Goal: Task Accomplishment & Management: Complete application form

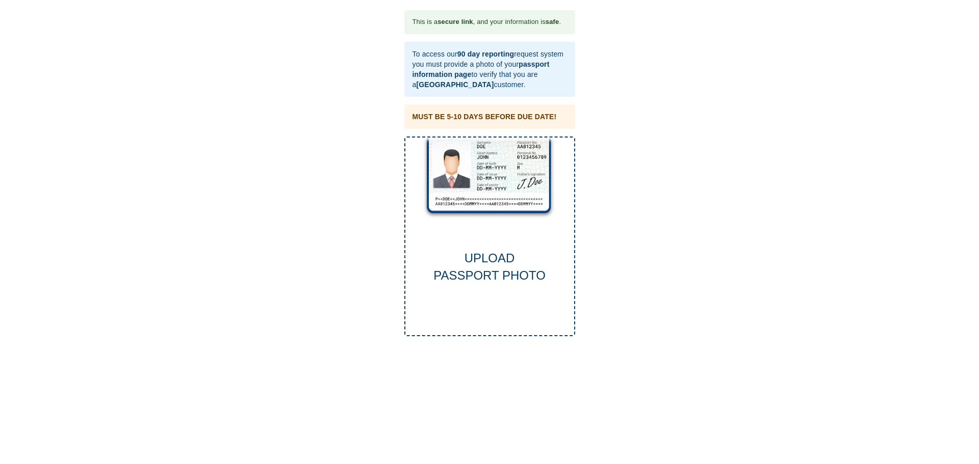
click at [493, 256] on div "UPLOAD PASSPORT PHOTO" at bounding box center [489, 267] width 169 height 35
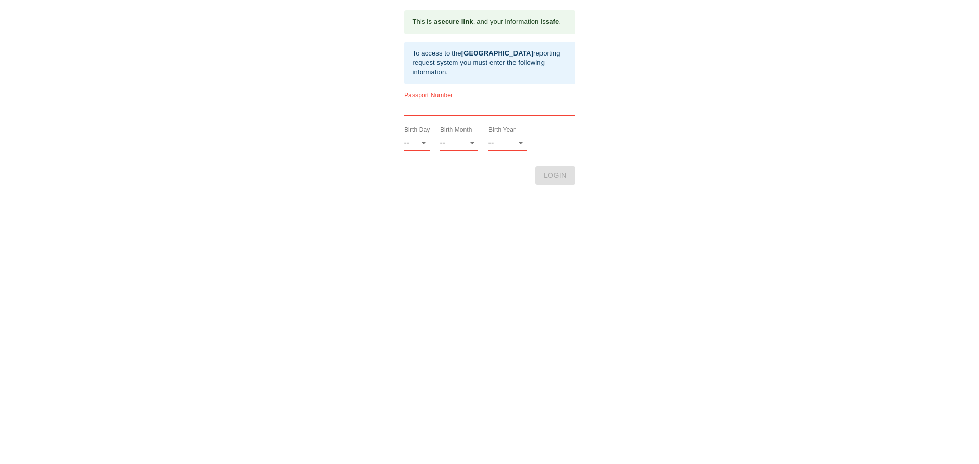
click at [427, 107] on input "text" at bounding box center [489, 108] width 171 height 16
click at [425, 144] on select "-- 01 02 03 04 05 06 07 08 09 10 11 12 13 14 15 16 17 18 19 20 21 22 23 24 25 2…" at bounding box center [416, 143] width 25 height 16
select select "24"
click at [404, 135] on select "-- 01 02 03 04 05 06 07 08 09 10 11 12 13 14 15 16 17 18 19 20 21 22 23 24 25 2…" at bounding box center [416, 143] width 25 height 16
click at [470, 141] on select "-- 01 02 03 04 05 06 07 08 09 10 11 12" at bounding box center [459, 143] width 38 height 16
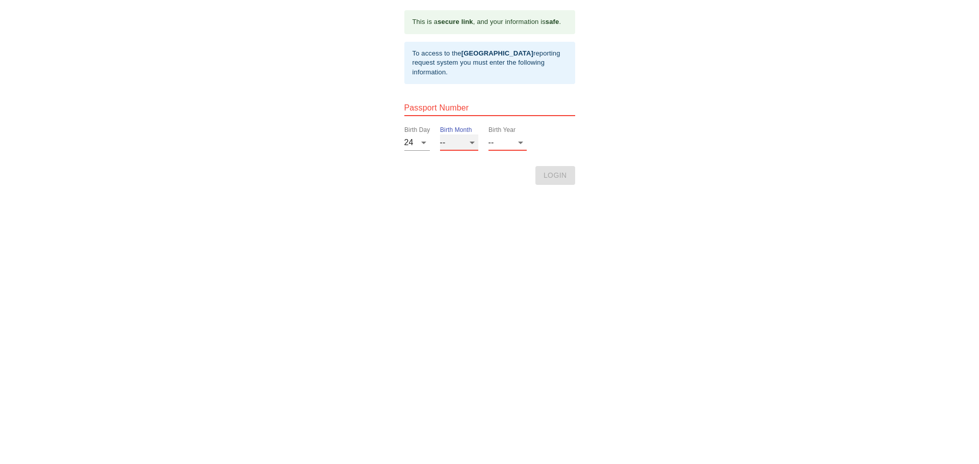
select select "10"
click at [440, 135] on select "-- 01 02 03 04 05 06 07 08 09 10 11 12" at bounding box center [459, 143] width 38 height 16
click at [522, 141] on select "-- 2025 2024 2023 2022 2021 2020 2019 2018 2017 2016 2015 2014 2013 2012 2011 2…" at bounding box center [507, 143] width 38 height 16
select select "1955"
click at [488, 135] on select "-- 2025 2024 2023 2022 2021 2020 2019 2018 2017 2016 2015 2014 2013 2012 2011 2…" at bounding box center [507, 143] width 38 height 16
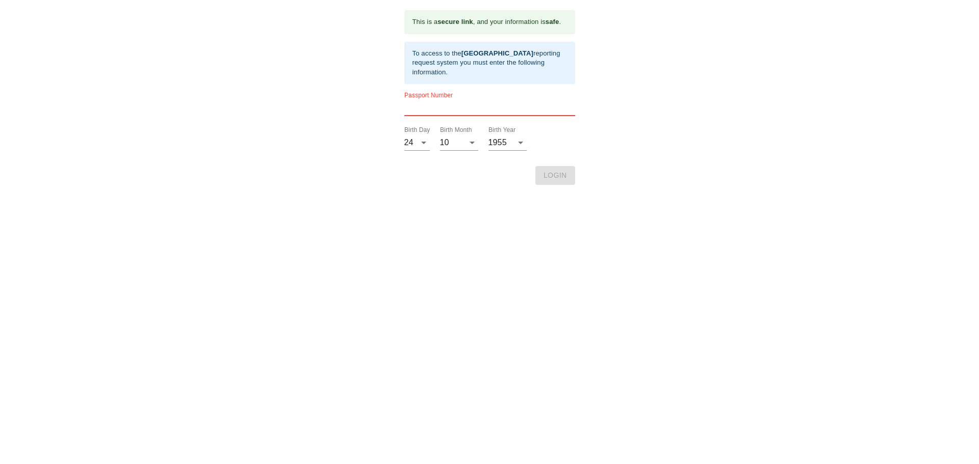
click at [446, 104] on input "text" at bounding box center [489, 108] width 171 height 16
type input "A81147761"
click at [555, 173] on span "LOGIN" at bounding box center [554, 175] width 23 height 13
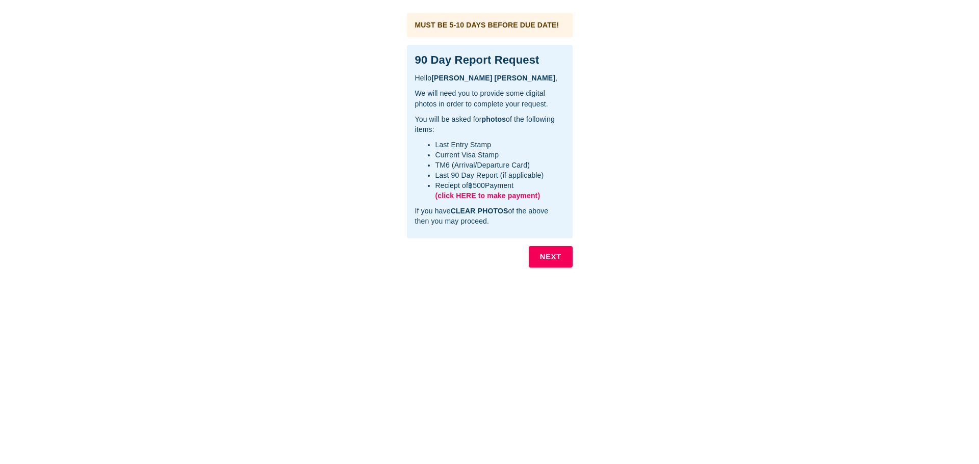
click at [491, 194] on span "(click HERE to make payment)" at bounding box center [487, 196] width 105 height 8
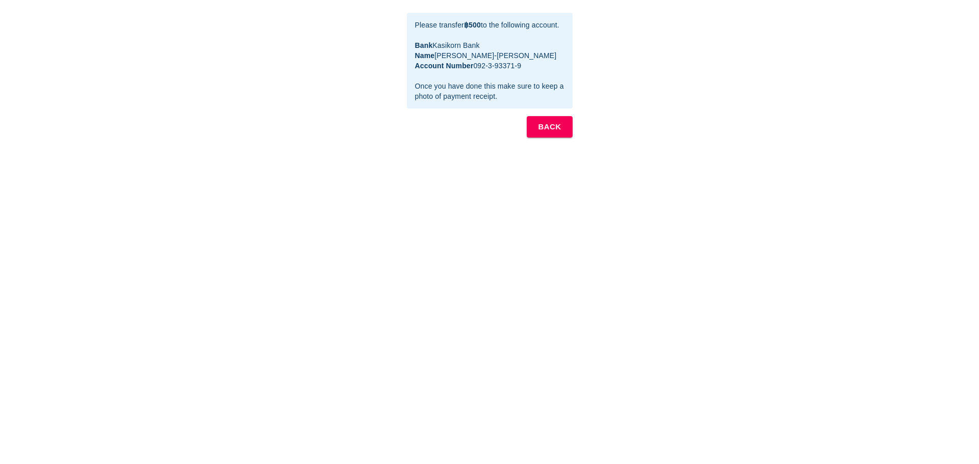
click at [551, 134] on b "BACK" at bounding box center [549, 126] width 23 height 13
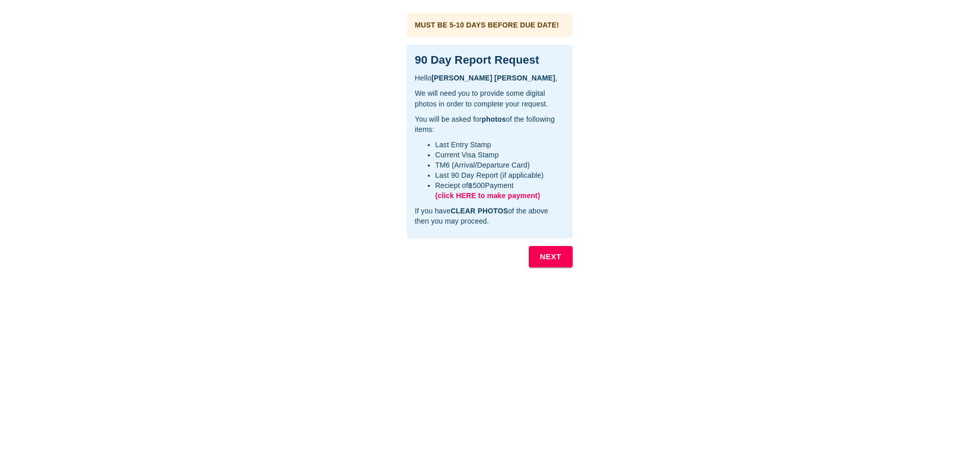
click at [485, 194] on span "(click HERE to make payment)" at bounding box center [487, 196] width 105 height 8
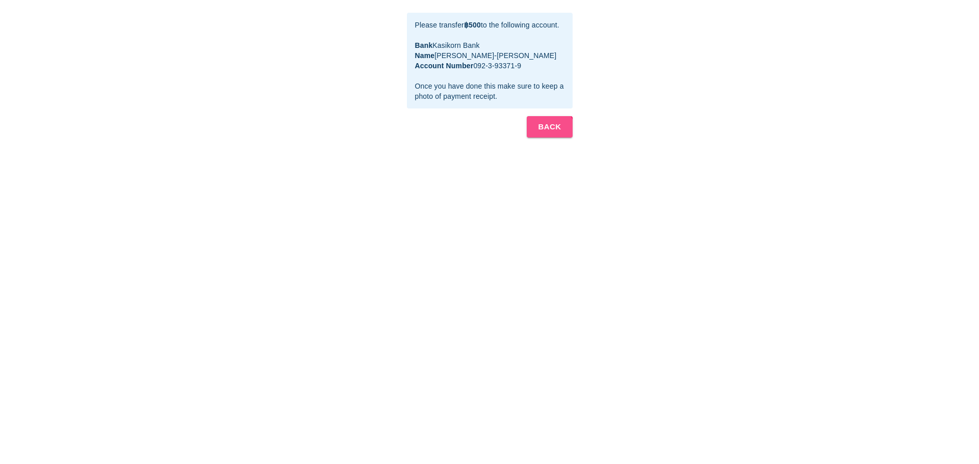
click at [546, 134] on b "BACK" at bounding box center [549, 126] width 23 height 13
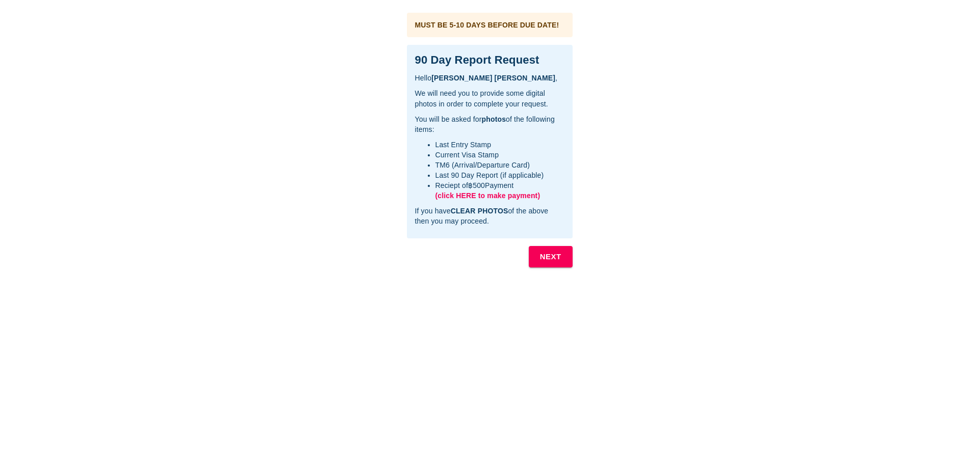
click at [553, 253] on b "NEXT" at bounding box center [550, 256] width 21 height 13
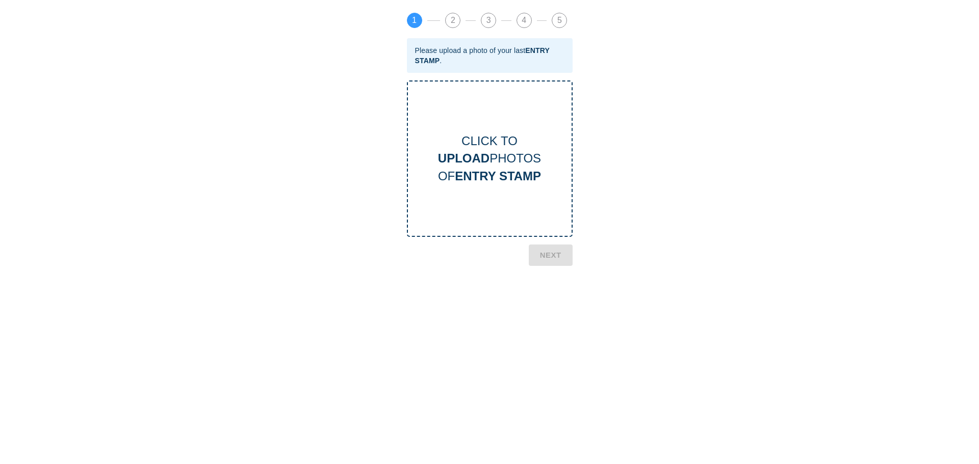
click at [484, 162] on b "UPLOAD" at bounding box center [463, 158] width 51 height 14
click at [557, 336] on b "NEXT" at bounding box center [550, 336] width 21 height 13
click at [510, 169] on b "CURRENT VISA" at bounding box center [498, 176] width 92 height 14
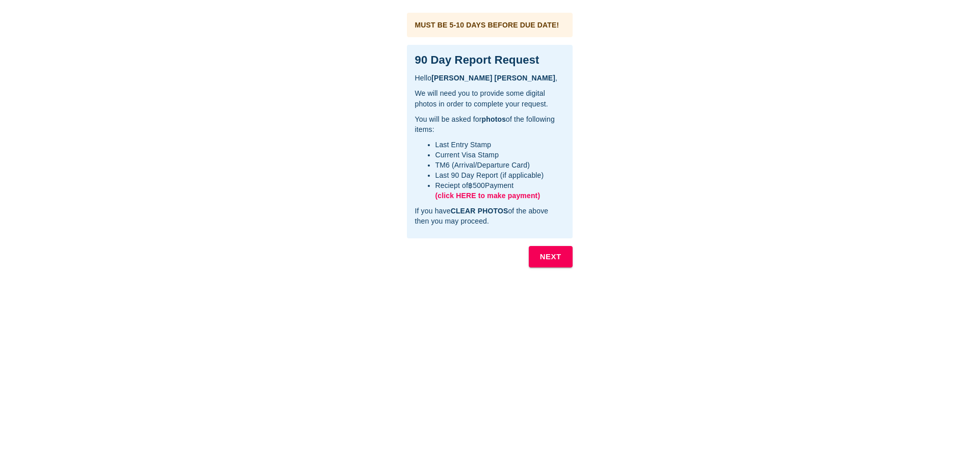
click at [548, 256] on b "NEXT" at bounding box center [550, 256] width 21 height 13
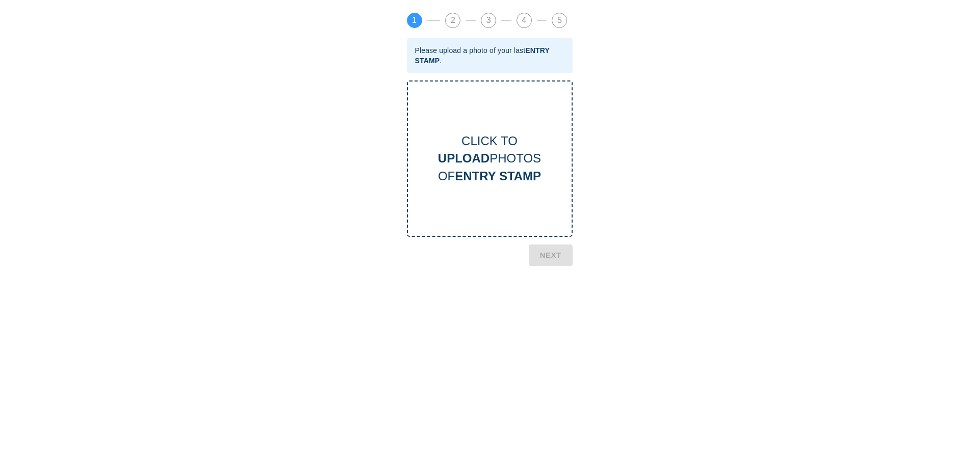
click at [481, 157] on b "UPLOAD" at bounding box center [463, 158] width 51 height 14
click at [554, 339] on b "NEXT" at bounding box center [550, 336] width 21 height 13
click at [489, 174] on b "CURRENT VISA" at bounding box center [498, 176] width 92 height 14
click at [552, 306] on b "NEXT" at bounding box center [550, 309] width 21 height 13
click at [550, 258] on div "1 2 3 4 5 Please upload a photo of your last TM6 CARD . CLICK TO UPLOAD PHOTOS …" at bounding box center [490, 139] width 176 height 263
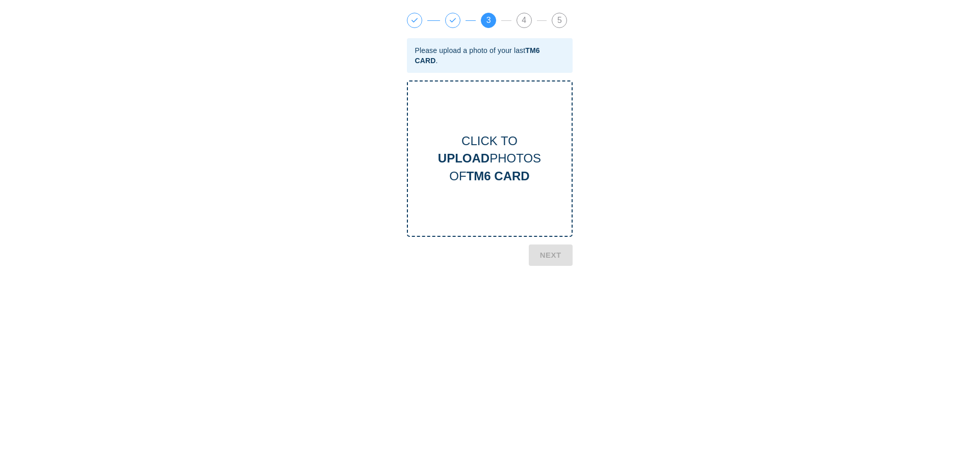
click at [505, 161] on div "CLICK TO UPLOAD PHOTOS OF TM6 CARD" at bounding box center [490, 159] width 164 height 53
click at [549, 334] on b "NEXT" at bounding box center [550, 336] width 21 height 13
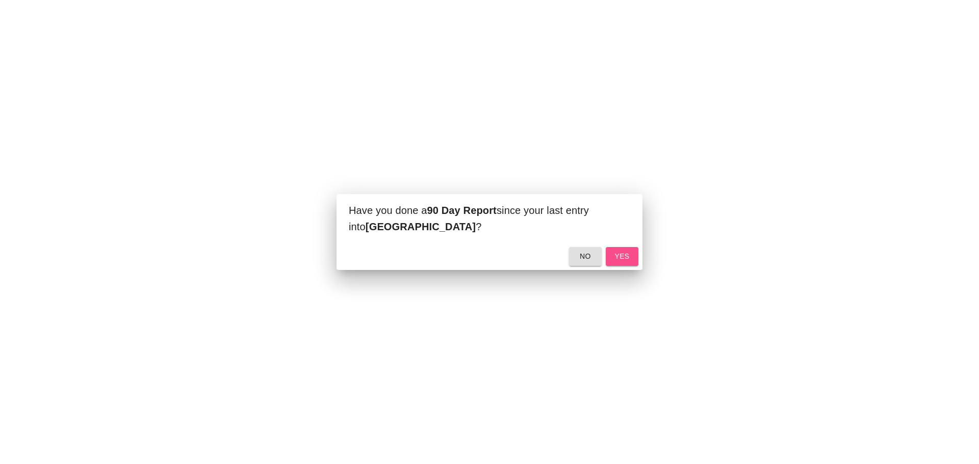
click at [622, 257] on span "yes" at bounding box center [622, 256] width 16 height 13
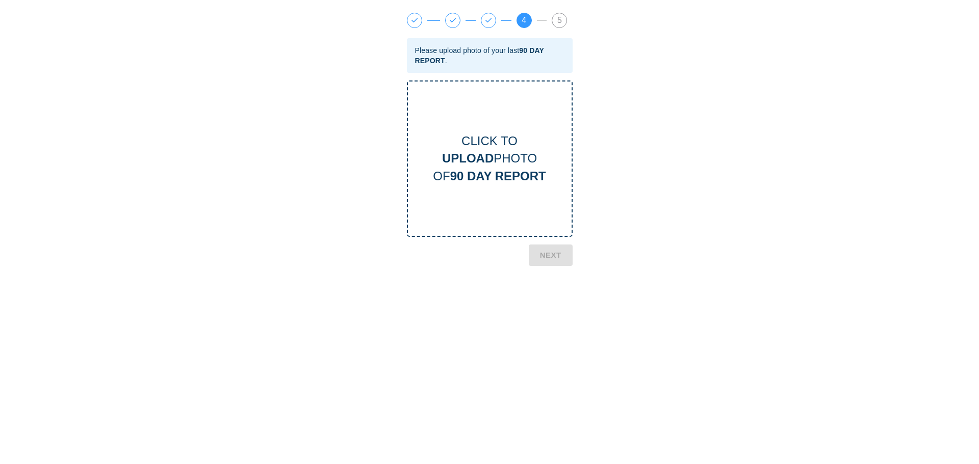
click at [504, 170] on b "90 DAY REPORT" at bounding box center [498, 176] width 96 height 14
click at [550, 335] on b "NEXT" at bounding box center [550, 336] width 21 height 13
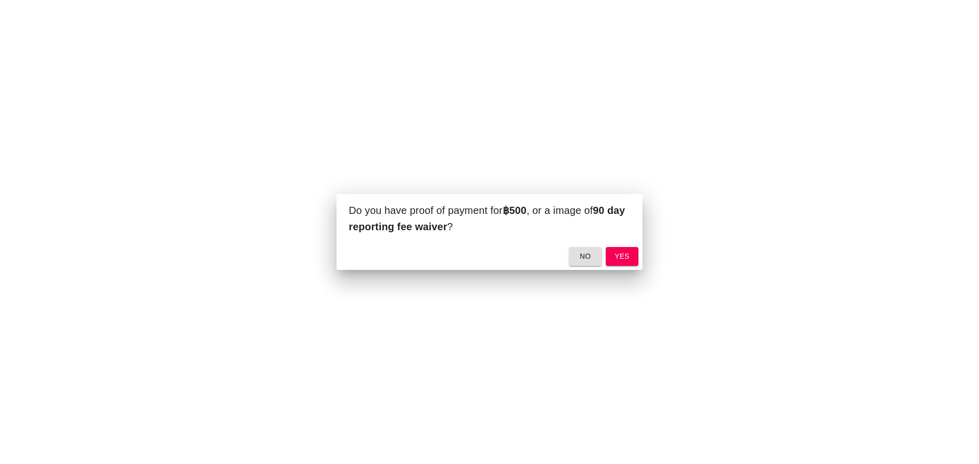
click at [622, 251] on span "yes" at bounding box center [622, 256] width 16 height 13
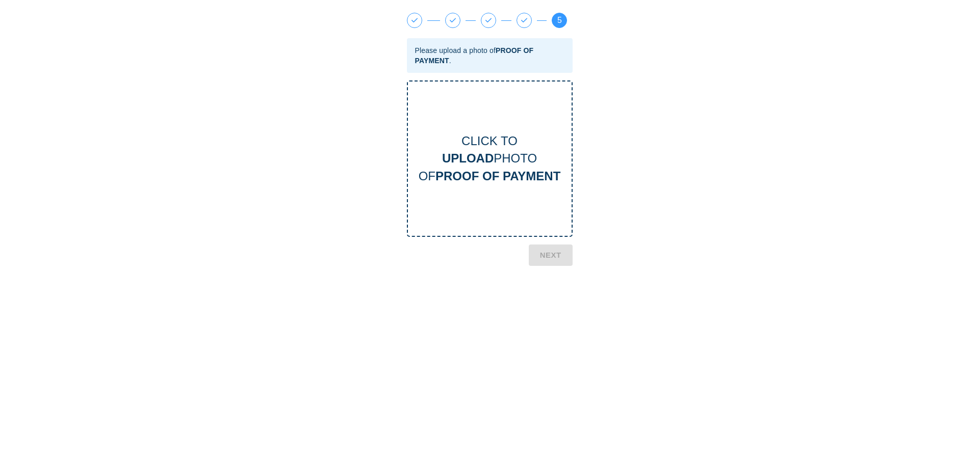
click at [485, 165] on b "UPLOAD" at bounding box center [467, 158] width 51 height 14
click at [549, 349] on b "NEXT" at bounding box center [550, 351] width 21 height 13
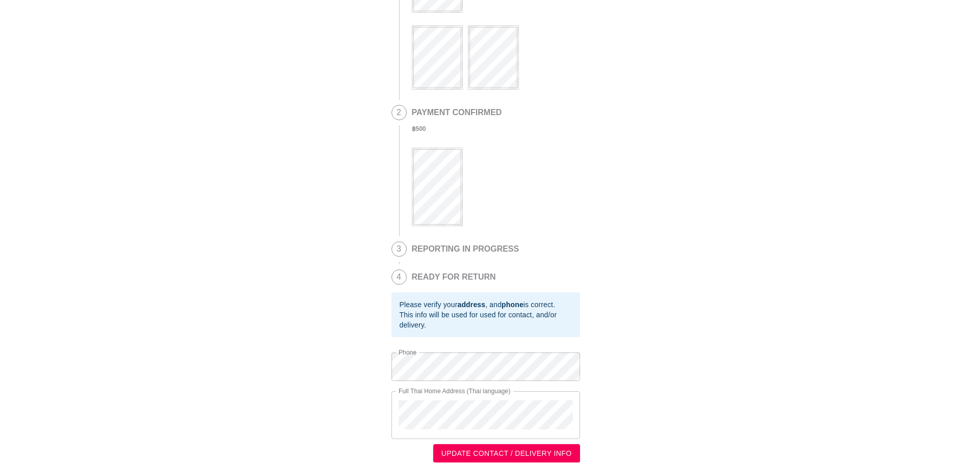
scroll to position [134, 0]
